Goal: Task Accomplishment & Management: Complete application form

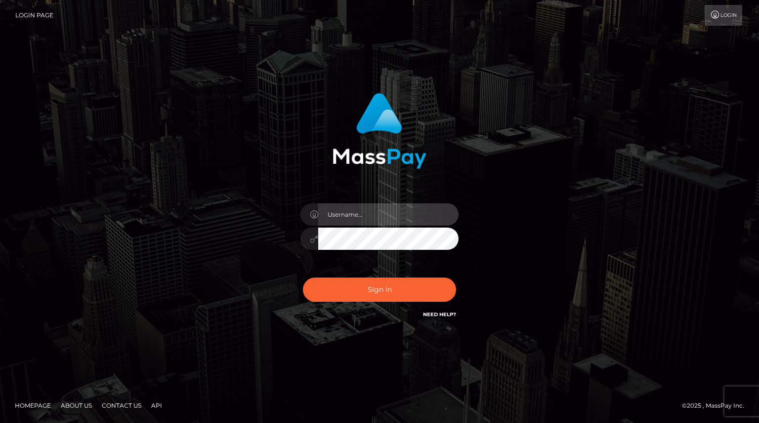
click at [347, 216] on input "text" at bounding box center [388, 214] width 140 height 22
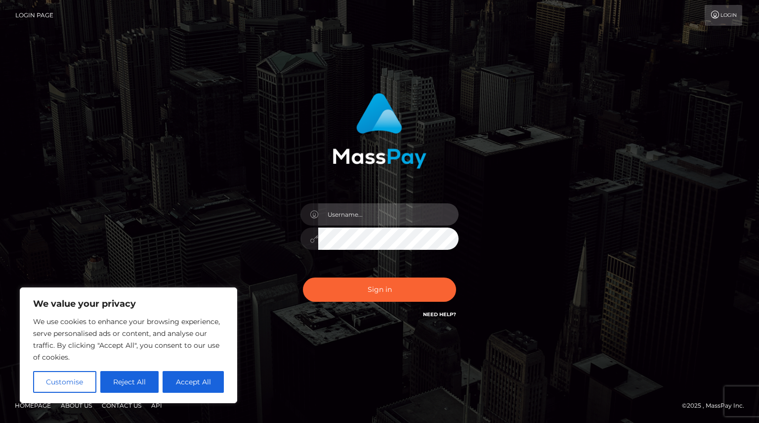
type input "[EMAIL_ADDRESS][DOMAIN_NAME]"
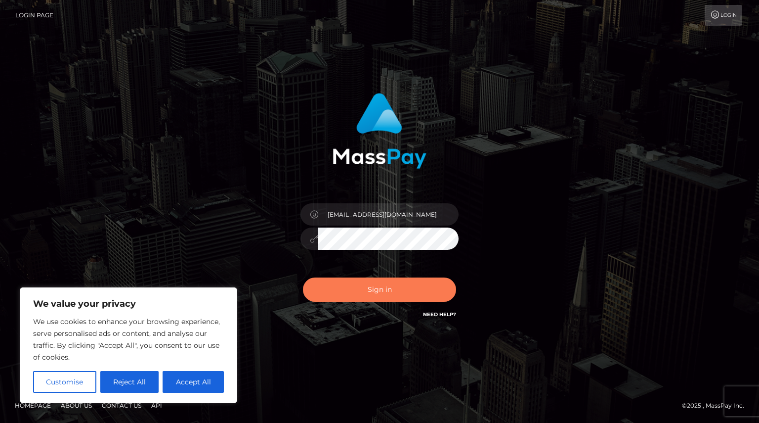
click at [384, 296] on button "Sign in" at bounding box center [379, 289] width 153 height 24
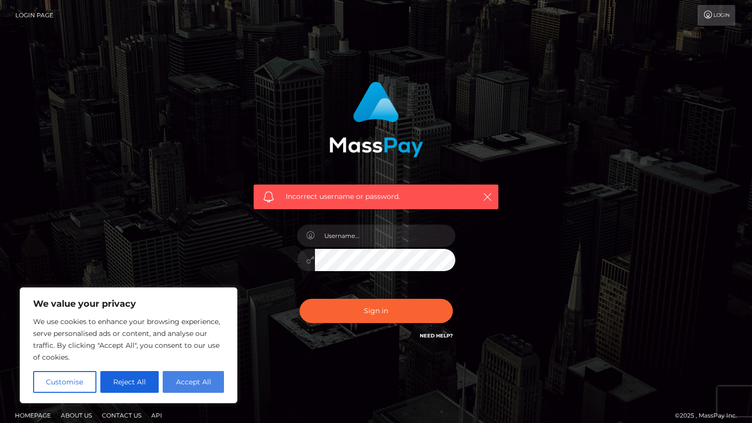
click at [181, 378] on button "Accept All" at bounding box center [193, 382] width 61 height 22
checkbox input "true"
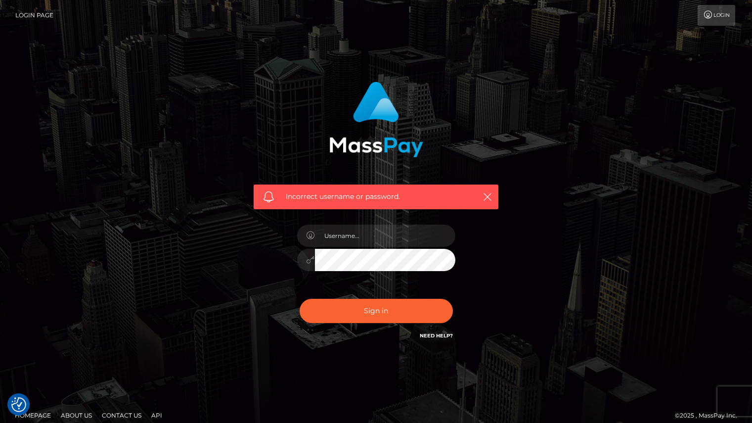
click at [427, 335] on link "Need Help?" at bounding box center [436, 335] width 33 height 6
click at [434, 335] on link "Need Help?" at bounding box center [436, 335] width 33 height 6
click at [488, 200] on icon "button" at bounding box center [487, 197] width 10 height 10
click at [711, 17] on icon at bounding box center [708, 15] width 10 height 8
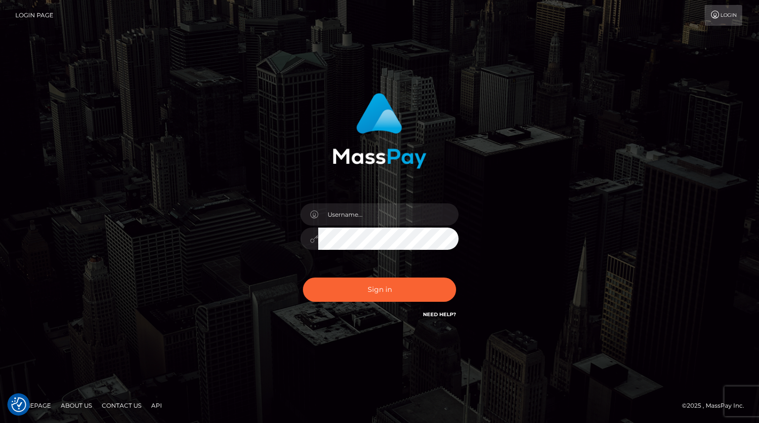
click at [441, 315] on link "Need Help?" at bounding box center [439, 314] width 33 height 6
click at [353, 219] on input "text" at bounding box center [388, 214] width 140 height 22
type input "hollywrenxxx@gmail.com"
click at [303, 277] on button "Sign in" at bounding box center [379, 289] width 153 height 24
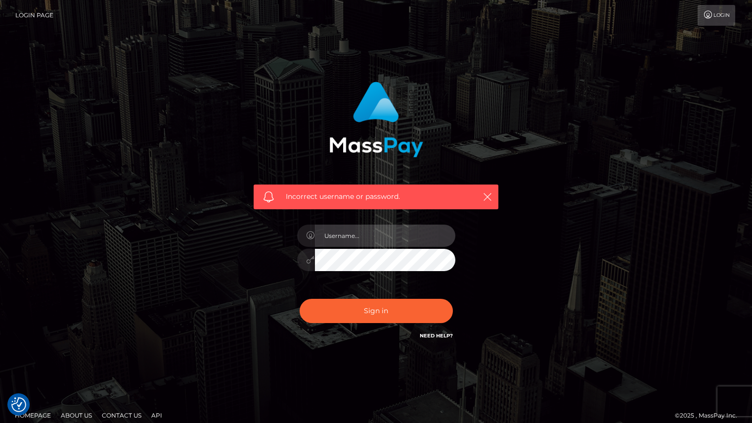
click at [365, 238] on input "text" at bounding box center [385, 235] width 140 height 22
type input "[EMAIL_ADDRESS][DOMAIN_NAME]"
click at [300, 299] on button "Sign in" at bounding box center [376, 311] width 153 height 24
click at [440, 336] on link "Need Help?" at bounding box center [436, 335] width 33 height 6
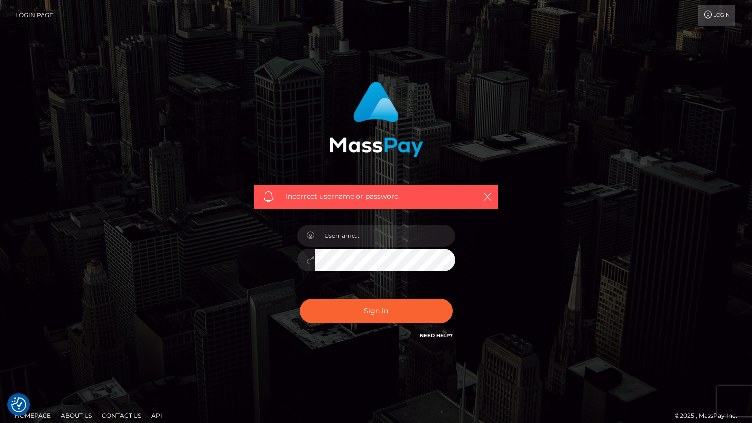
click at [440, 336] on link "Need Help?" at bounding box center [436, 335] width 33 height 6
click at [117, 405] on footer "Homepage About Us Contact Us API © 2025 , MassPay Inc." at bounding box center [376, 415] width 752 height 35
click at [117, 407] on link "Contact Us" at bounding box center [121, 414] width 47 height 15
